Goal: Use online tool/utility: Use online tool/utility

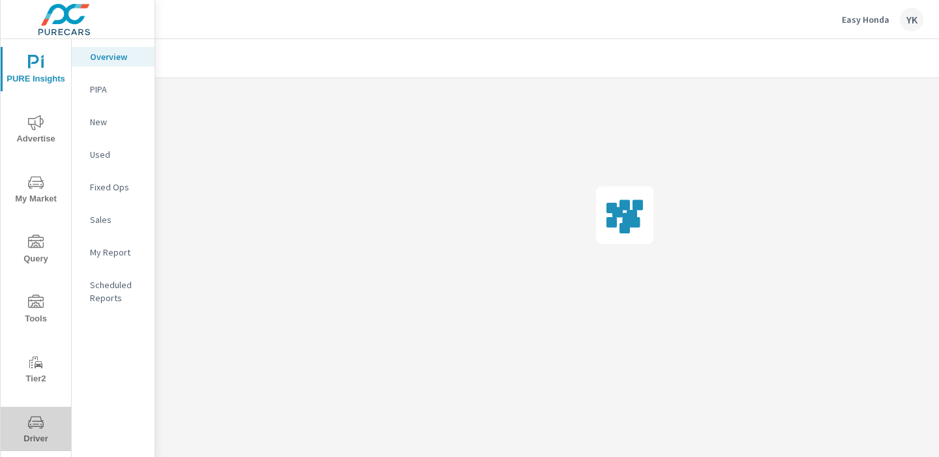
click at [38, 413] on button "Driver" at bounding box center [36, 429] width 70 height 44
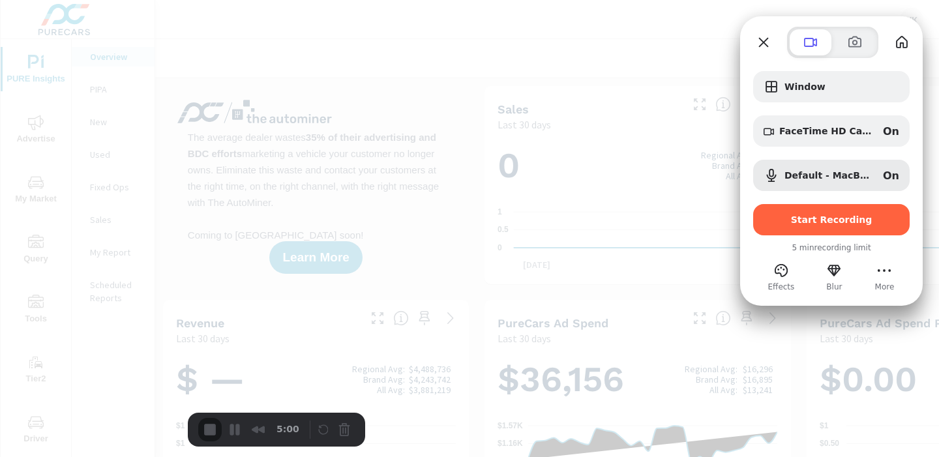
scroll to position [1, 0]
click at [848, 41] on span at bounding box center [855, 43] width 16 height 16
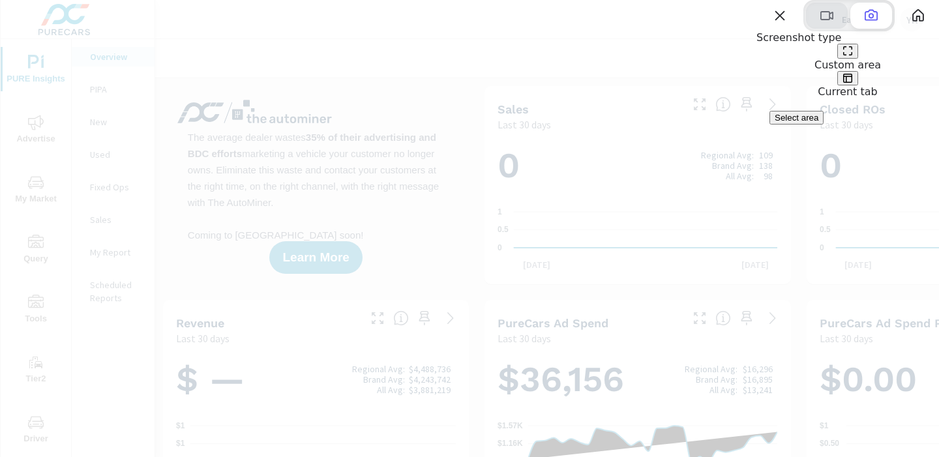
click at [813, 29] on button at bounding box center [827, 16] width 42 height 26
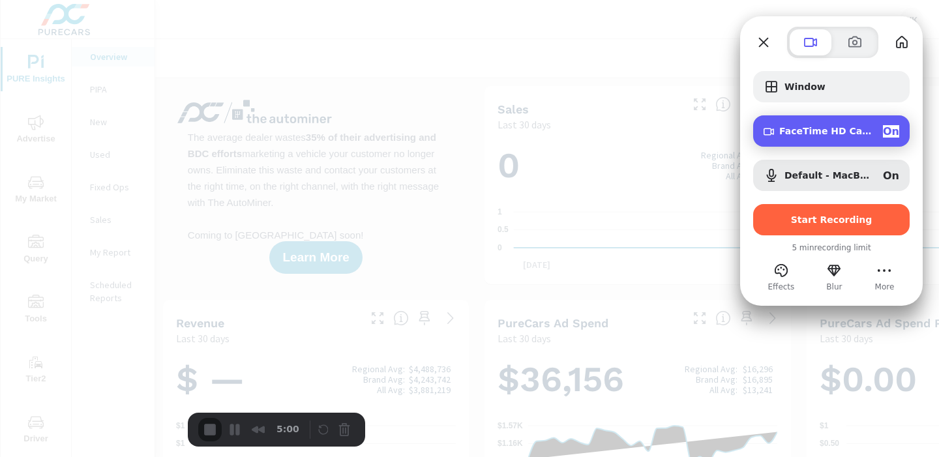
click at [889, 134] on span "On" at bounding box center [891, 131] width 16 height 12
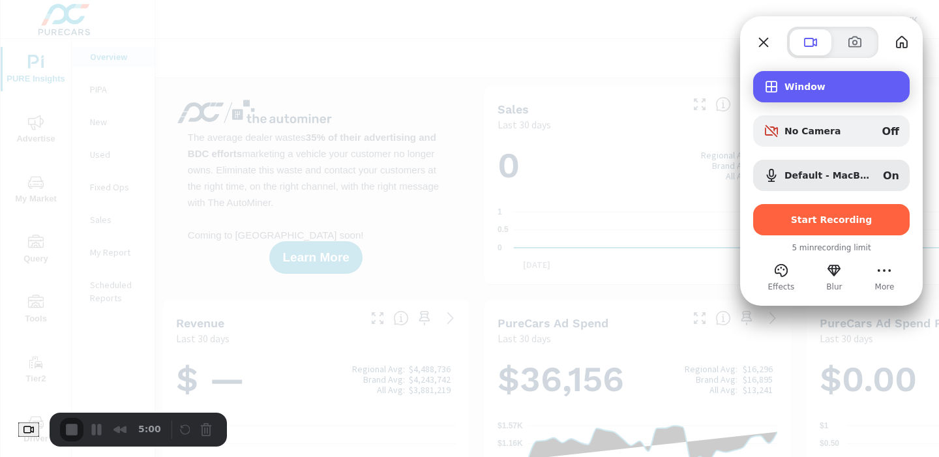
click at [816, 85] on span "Window" at bounding box center [842, 87] width 115 height 10
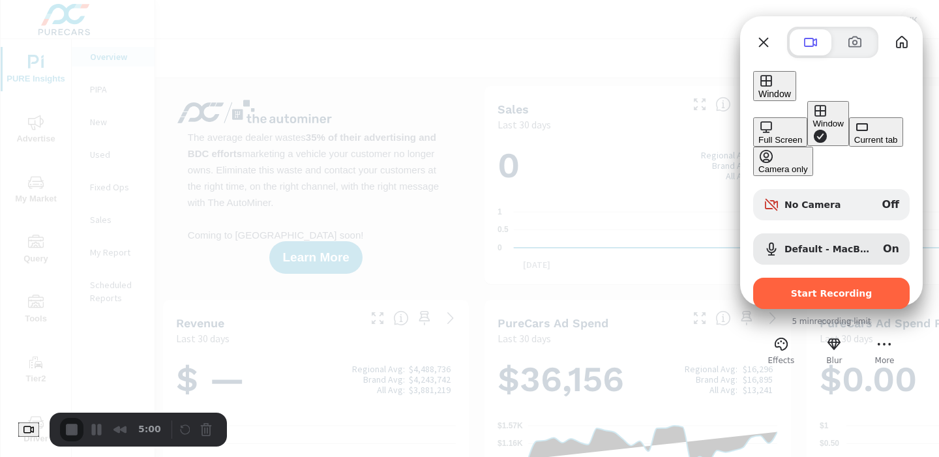
click at [753, 117] on button "Full Screen" at bounding box center [780, 131] width 54 height 29
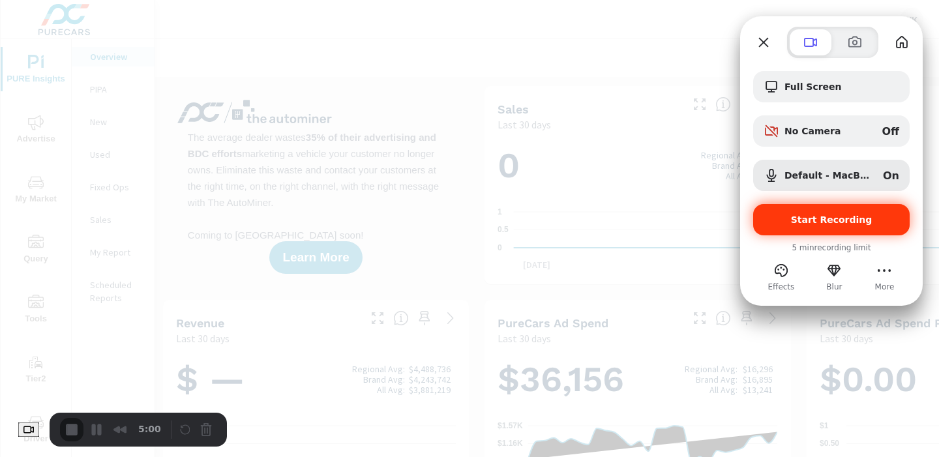
click at [838, 215] on span "Start Recording" at bounding box center [832, 220] width 82 height 10
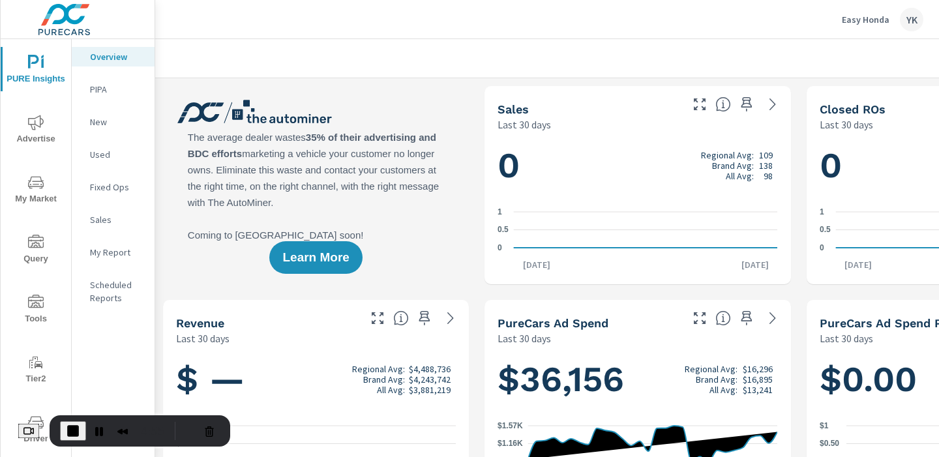
scroll to position [23, 0]
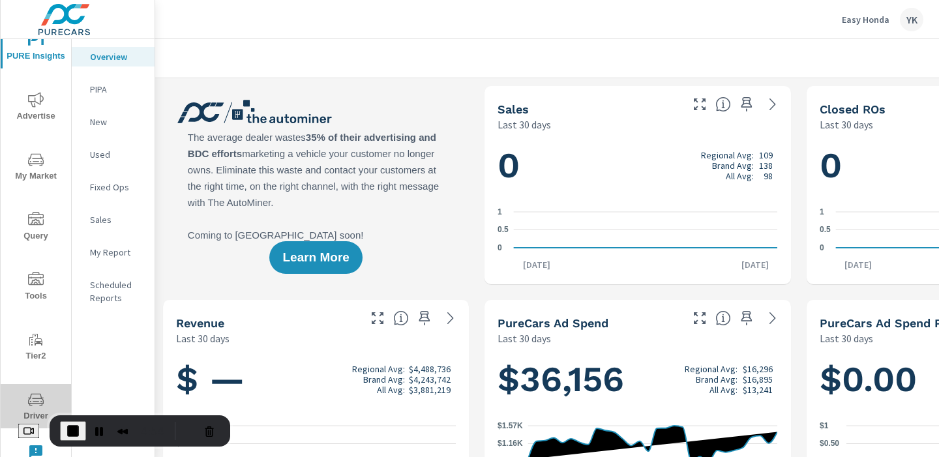
click at [38, 398] on icon "nav menu" at bounding box center [36, 400] width 16 height 16
